Goal: Task Accomplishment & Management: Use online tool/utility

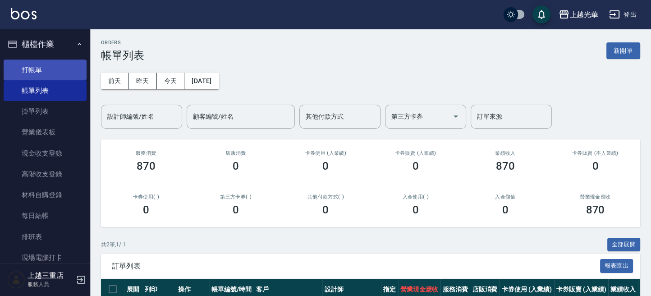
click at [46, 71] on link "打帳單" at bounding box center [45, 70] width 83 height 21
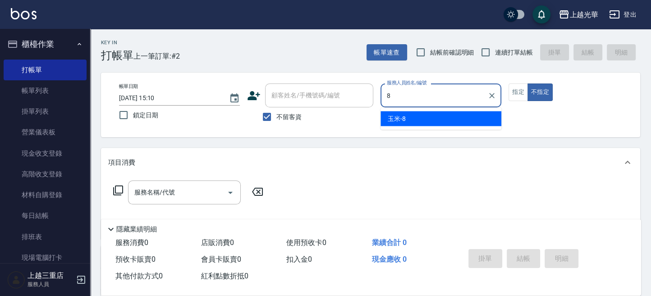
type input "玉米-8"
type button "false"
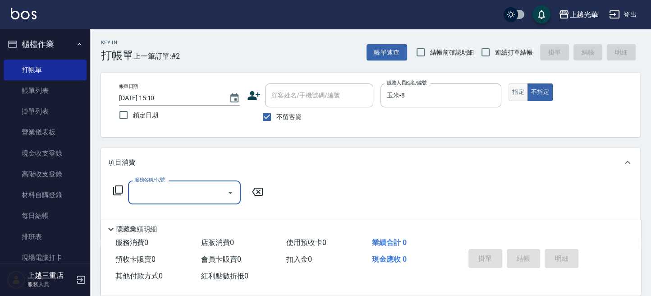
click at [516, 96] on button "指定" at bounding box center [518, 92] width 19 height 18
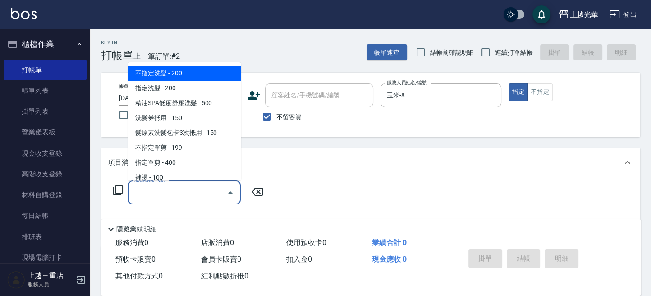
click at [190, 196] on input "服務名稱/代號" at bounding box center [177, 192] width 91 height 16
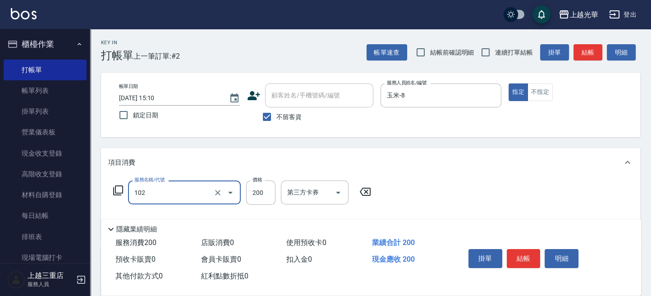
type input "指定洗髮(102)"
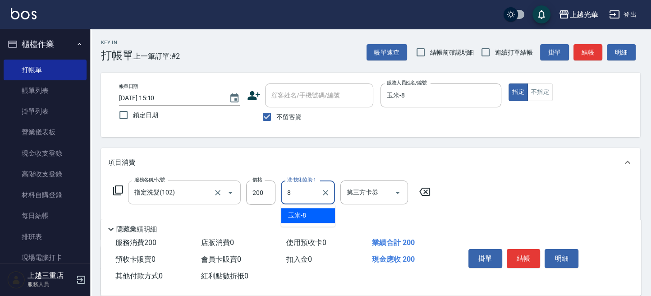
type input "玉米-8"
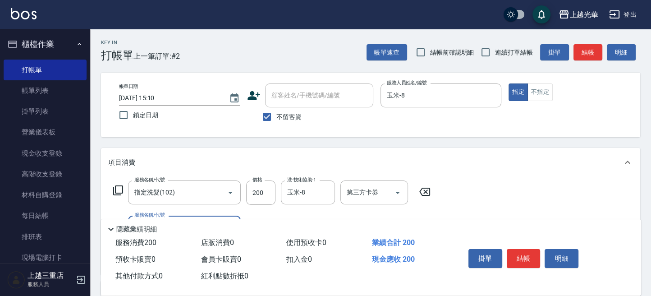
click at [119, 189] on icon at bounding box center [118, 190] width 11 height 11
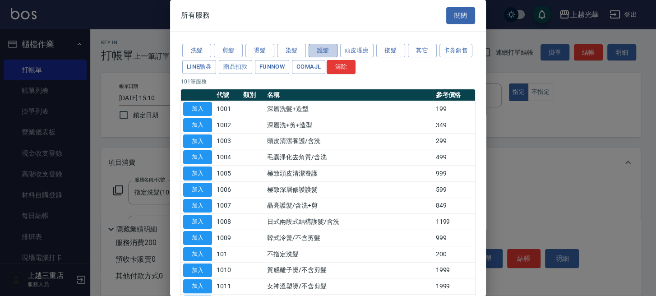
click at [330, 51] on button "護髮" at bounding box center [322, 51] width 29 height 14
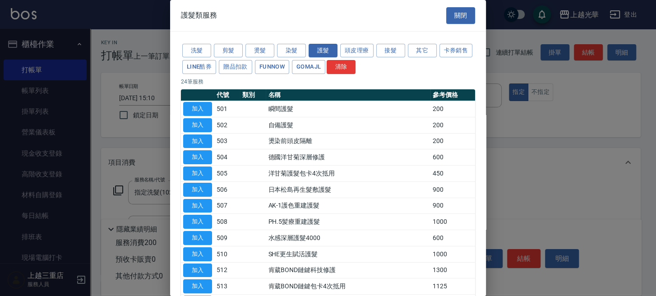
drag, startPoint x: 180, startPoint y: 103, endPoint x: 186, endPoint y: 105, distance: 6.0
click at [182, 104] on td "加入" at bounding box center [197, 109] width 33 height 16
drag, startPoint x: 186, startPoint y: 105, endPoint x: 192, endPoint y: 106, distance: 6.1
click at [187, 105] on button "加入" at bounding box center [197, 109] width 29 height 14
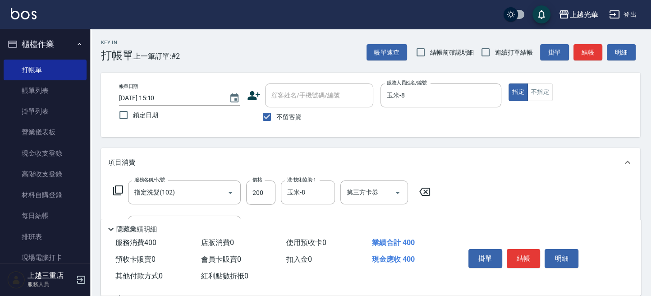
scroll to position [120, 0]
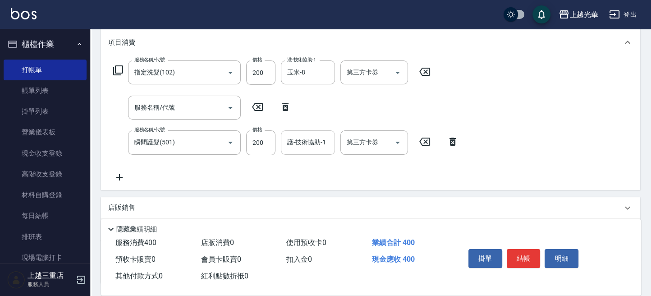
drag, startPoint x: 312, startPoint y: 129, endPoint x: 311, endPoint y: 140, distance: 11.3
click at [311, 139] on div "服務名稱/代號 指定洗髮(102) 服務名稱/代號 價格 200 價格 洗-技術協助-1 玉米-8 洗-技術協助-1 第三方卡券 第三方卡券 服務名稱/代號 …" at bounding box center [286, 121] width 356 height 122
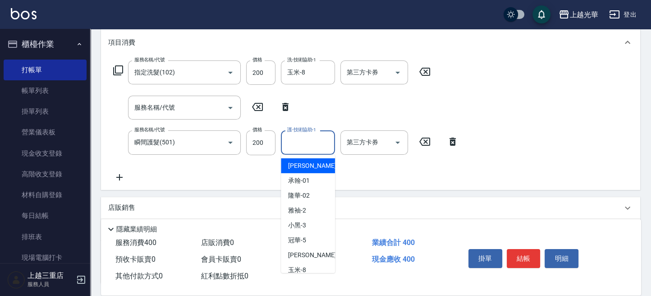
click at [311, 140] on input "護-技術協助-1" at bounding box center [308, 142] width 46 height 16
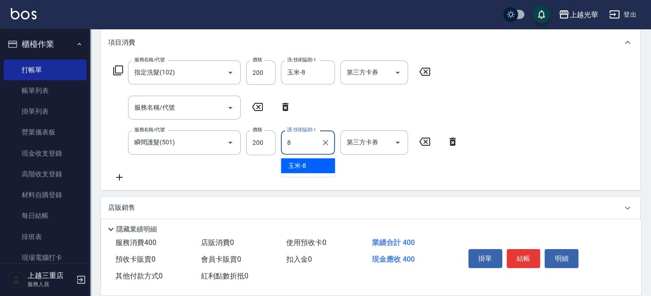
type input "玉米-8"
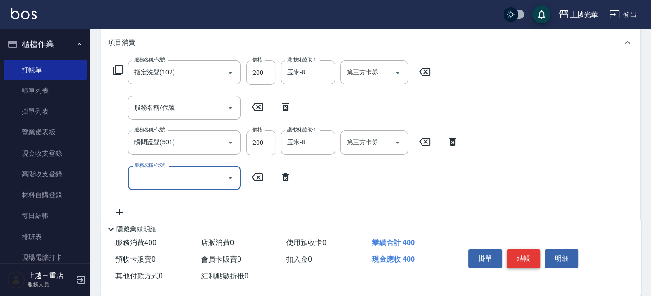
click at [516, 250] on button "結帳" at bounding box center [524, 258] width 34 height 19
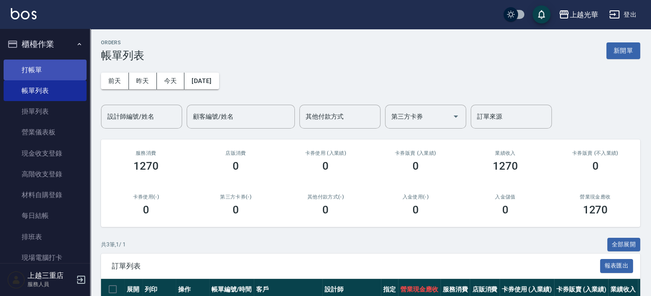
click at [41, 67] on link "打帳單" at bounding box center [45, 70] width 83 height 21
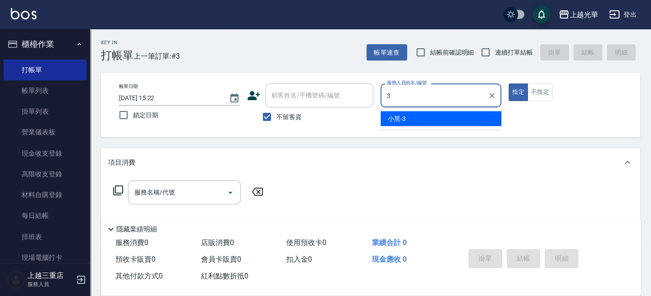
type input "小黑-3"
type button "true"
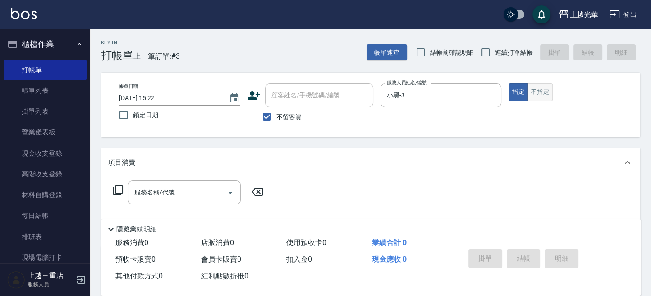
click at [535, 92] on button "不指定" at bounding box center [539, 92] width 25 height 18
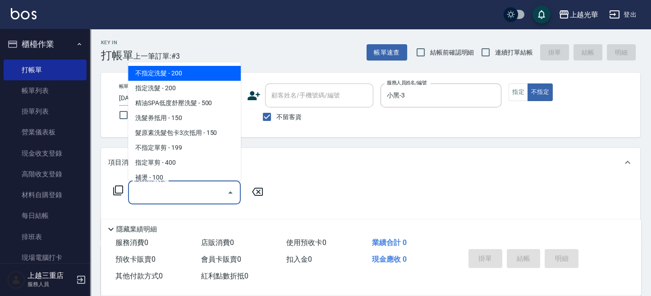
click at [145, 198] on input "服務名稱/代號" at bounding box center [177, 192] width 91 height 16
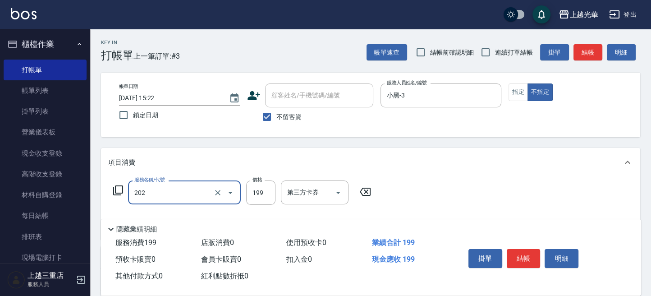
type input "不指定單剪(202)"
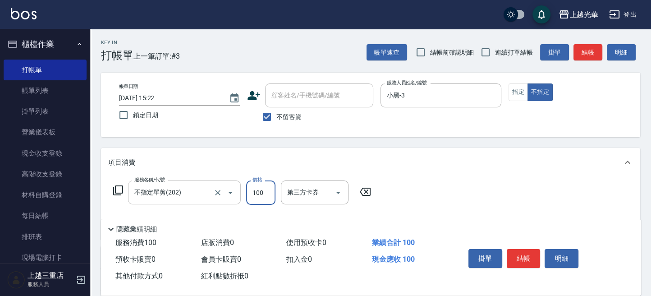
type input "100"
click at [514, 251] on button "結帳" at bounding box center [524, 258] width 34 height 19
